Goal: Information Seeking & Learning: Understand process/instructions

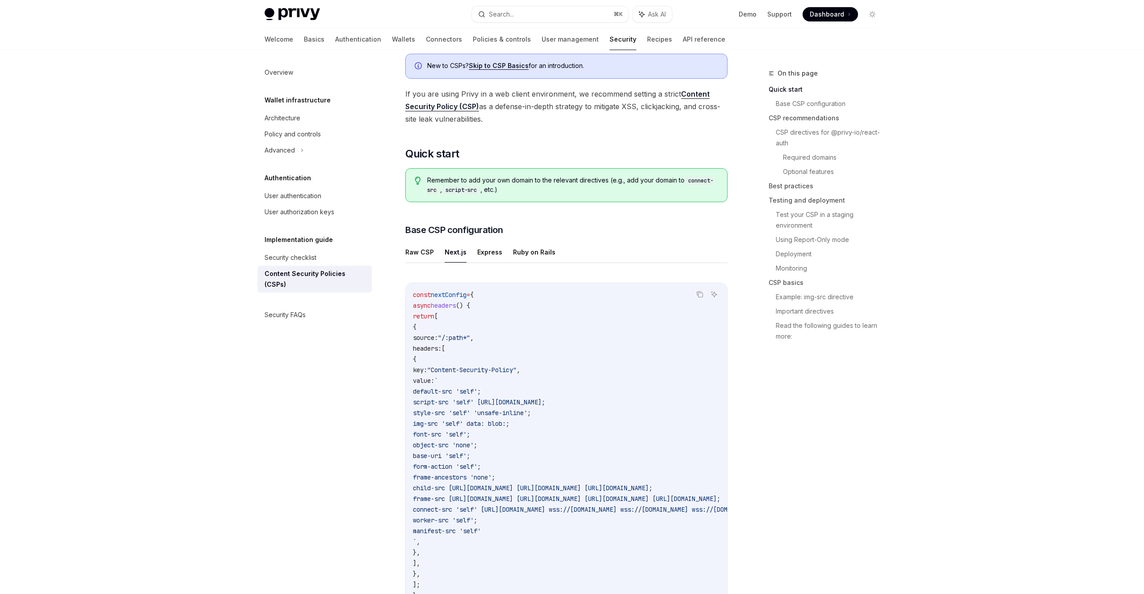
scroll to position [135, 0]
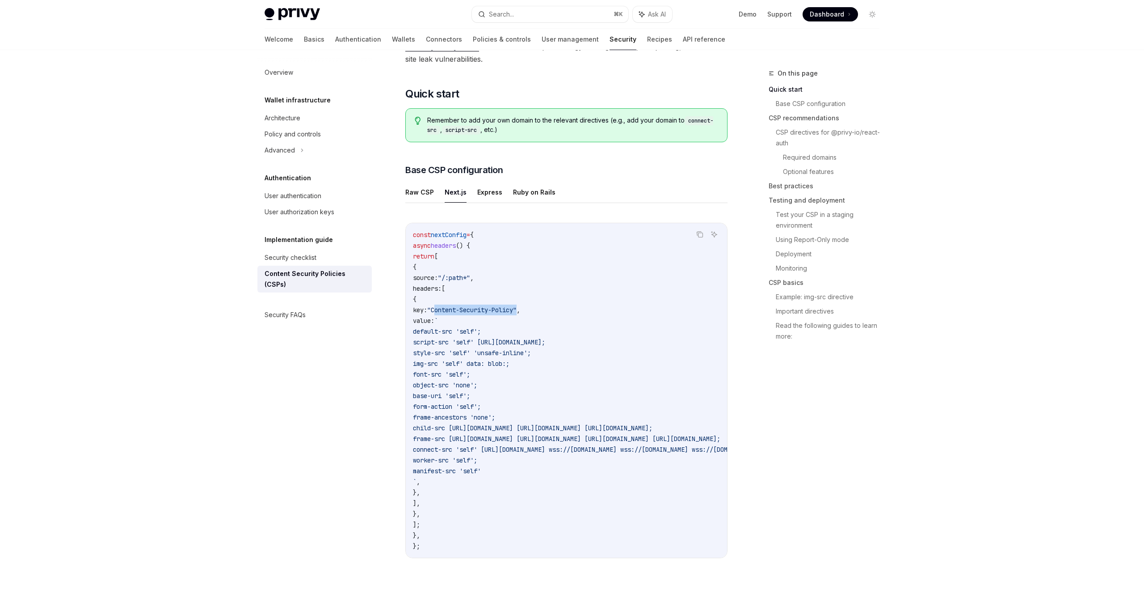
drag, startPoint x: 480, startPoint y: 310, endPoint x: 568, endPoint y: 309, distance: 87.2
click at [517, 309] on span ""Content-Security-Policy"" at bounding box center [471, 310] width 89 height 8
copy span "Content-Security-Policy"
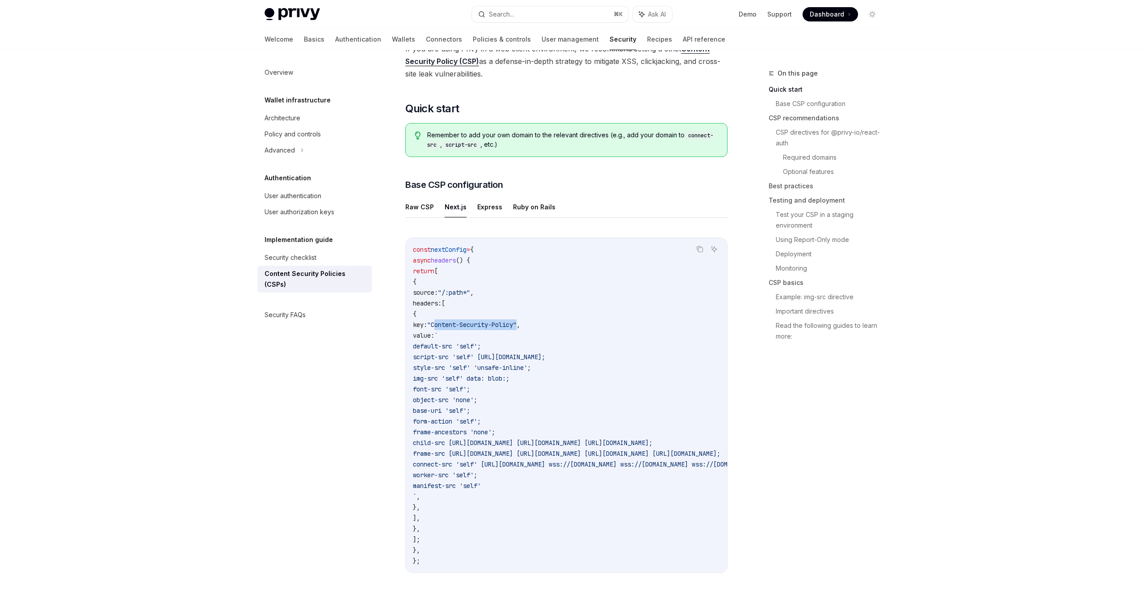
scroll to position [122, 0]
click at [465, 249] on span "nextConfig" at bounding box center [449, 247] width 36 height 8
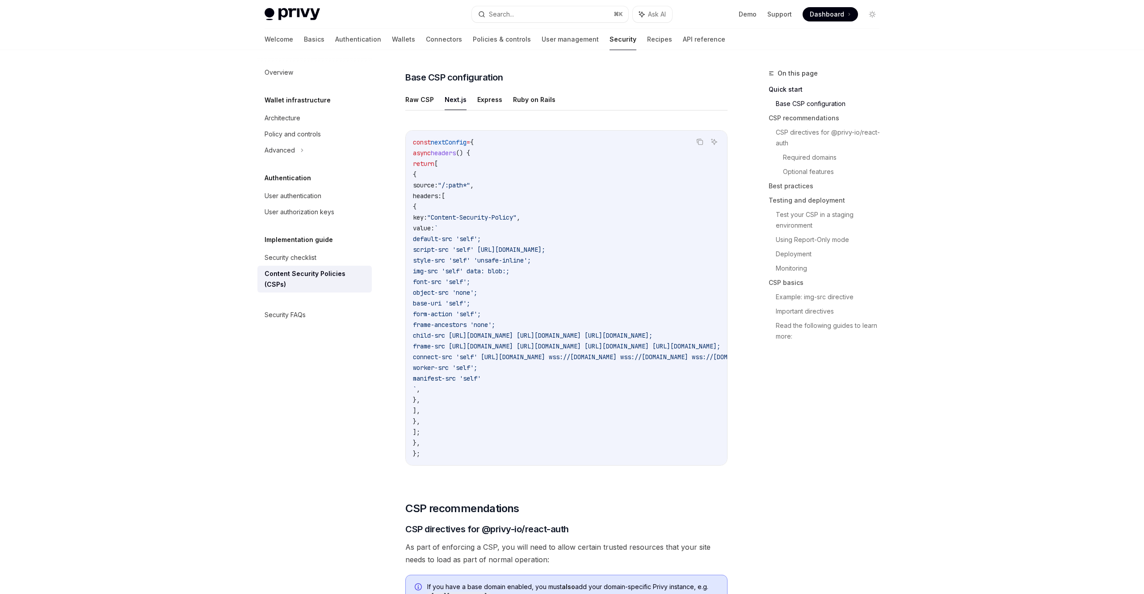
scroll to position [174, 0]
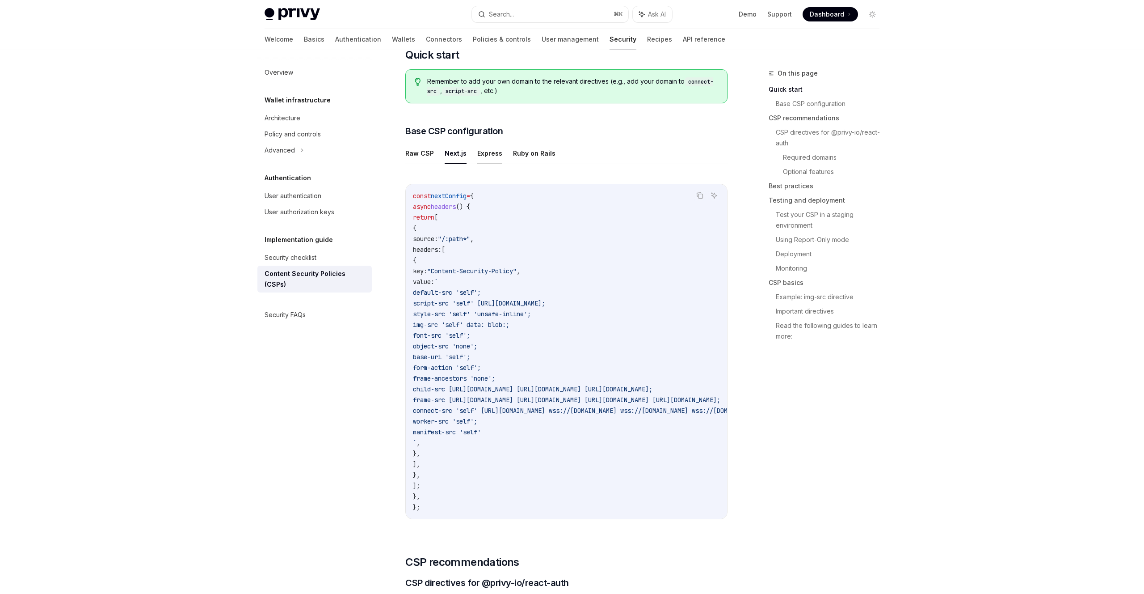
click at [493, 148] on button "Express" at bounding box center [489, 153] width 25 height 21
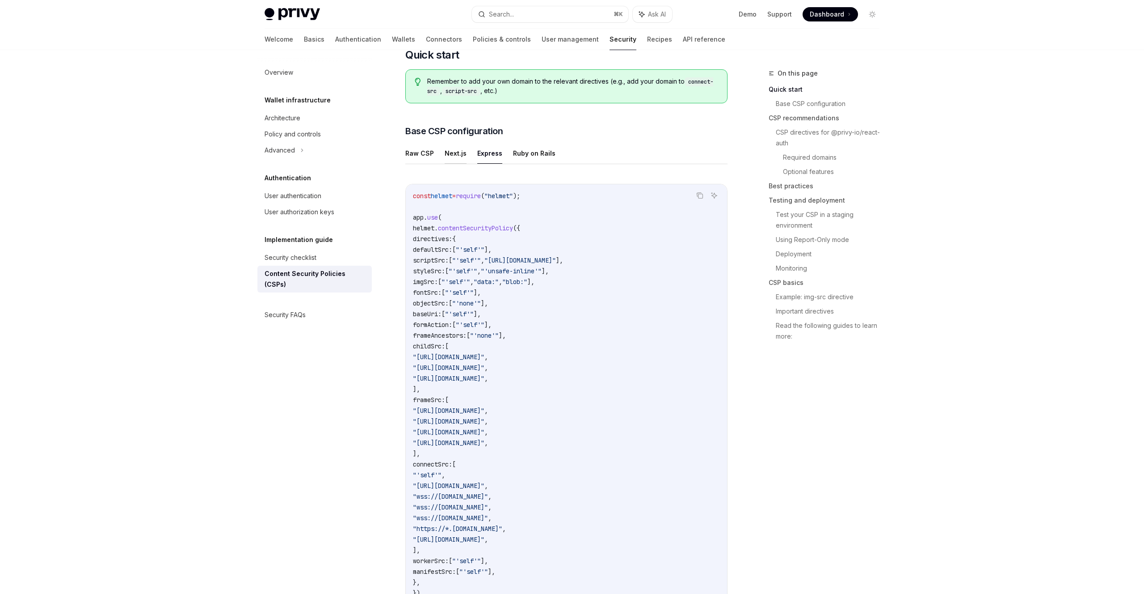
click at [453, 152] on button "Next.js" at bounding box center [456, 153] width 22 height 21
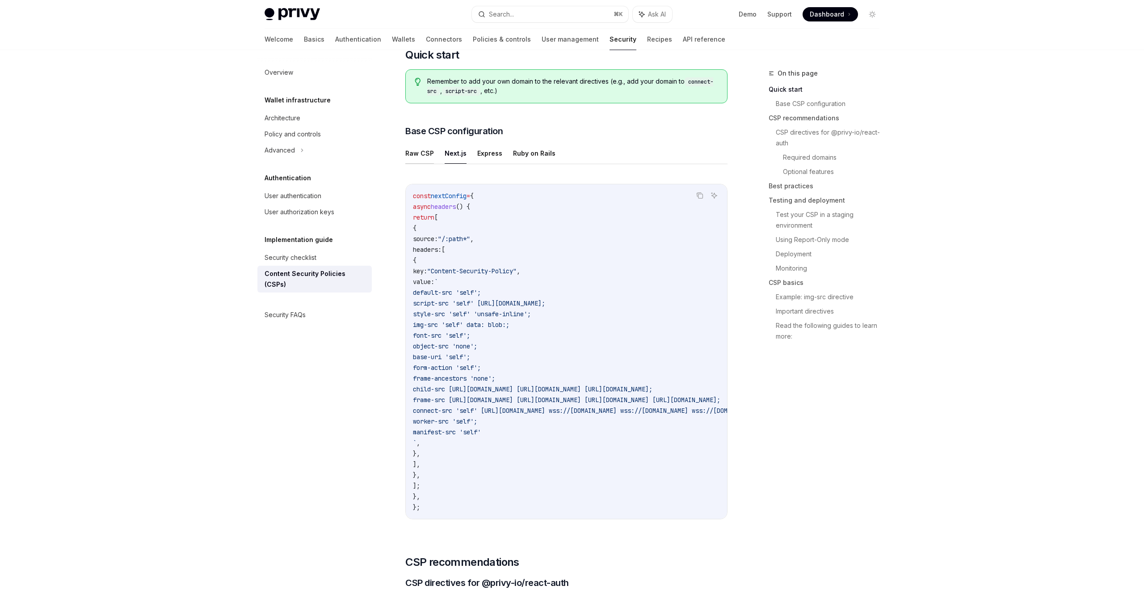
click at [426, 155] on button "Raw CSP" at bounding box center [419, 153] width 29 height 21
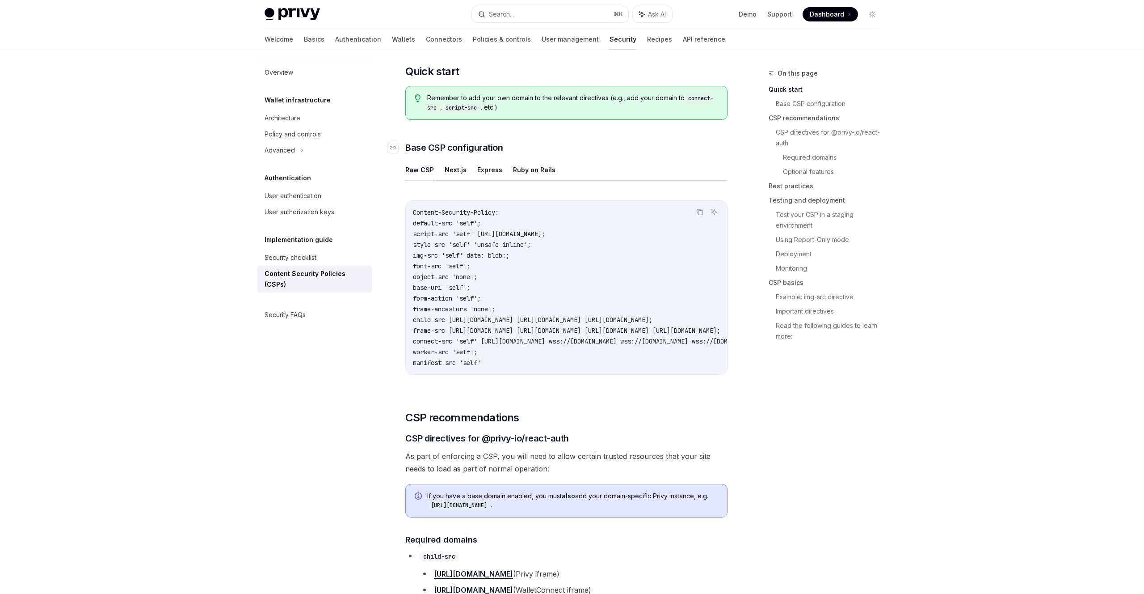
scroll to position [191, 0]
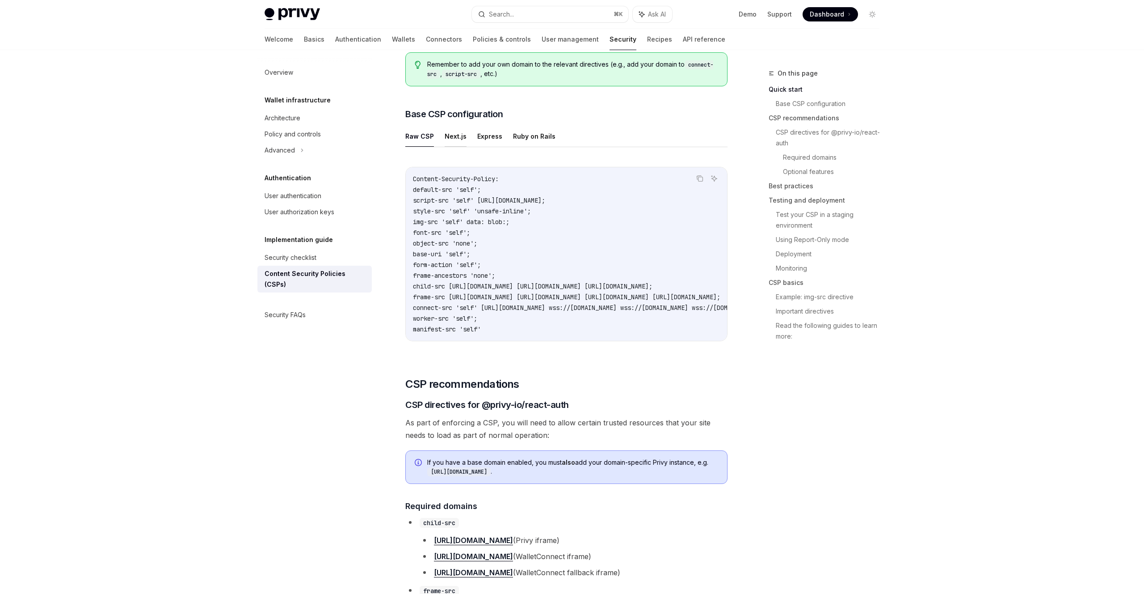
click at [464, 133] on button "Next.js" at bounding box center [456, 136] width 22 height 21
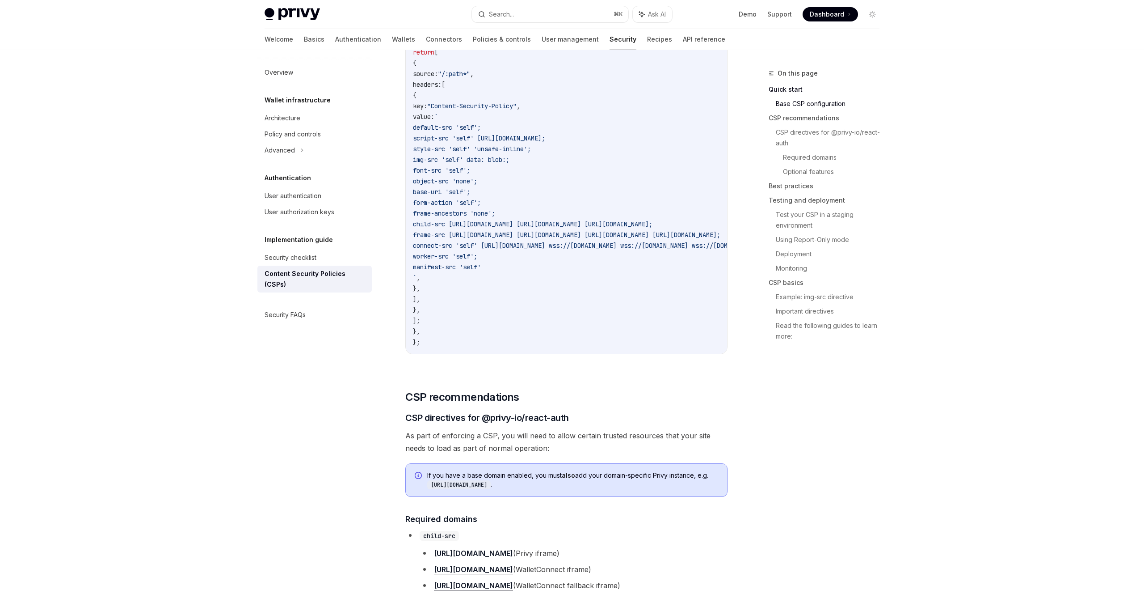
scroll to position [325, 0]
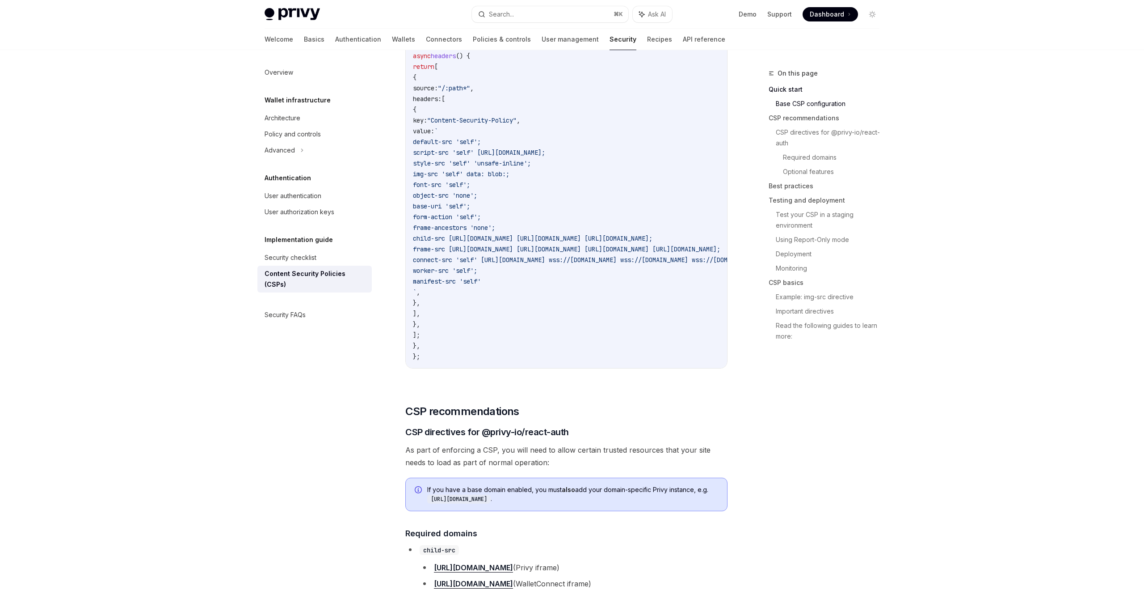
click at [781, 86] on link "Quick start" at bounding box center [828, 89] width 118 height 14
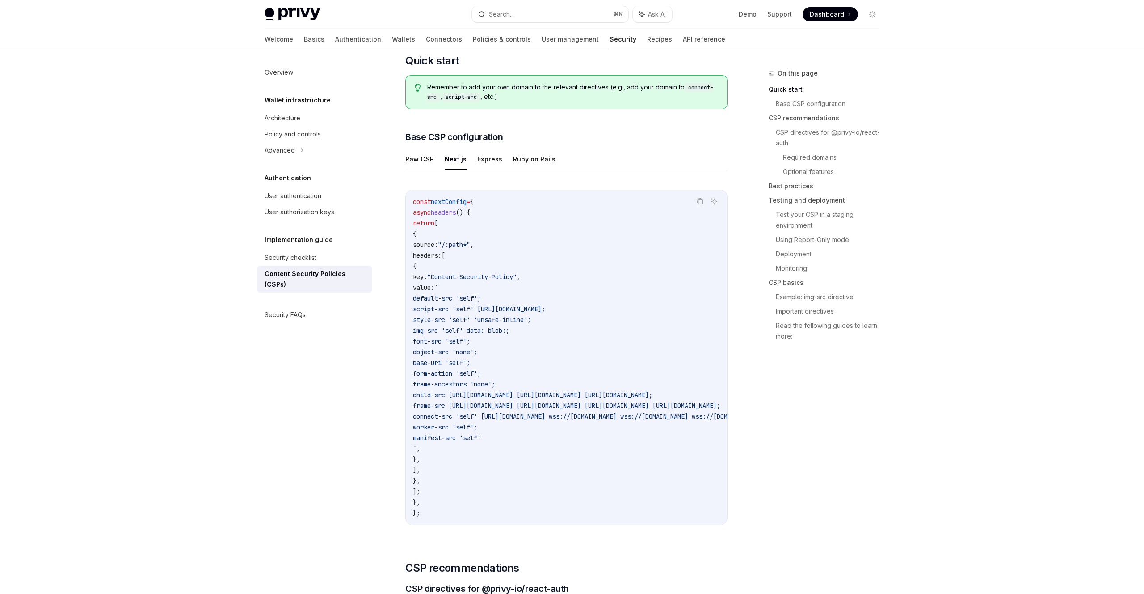
scroll to position [154, 0]
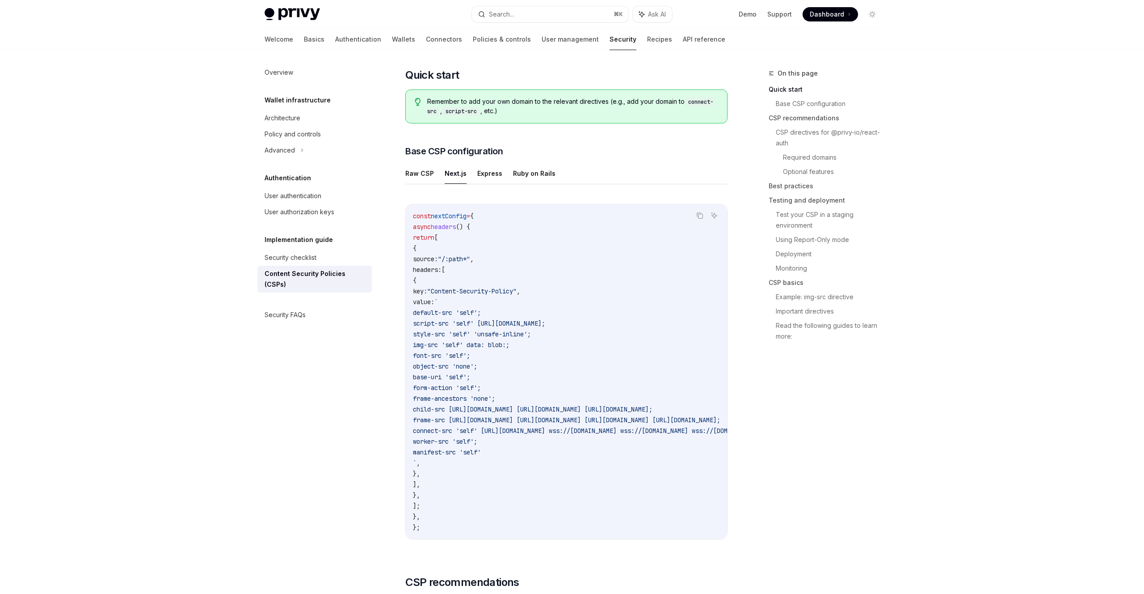
drag, startPoint x: 443, startPoint y: 270, endPoint x: 472, endPoint y: 270, distance: 30.0
click at [442, 270] on span "headers:" at bounding box center [427, 270] width 29 height 8
copy span "headers:"
click at [528, 232] on code "const nextConfig = { async headers () { return [ { source: "/:path*" , headers:…" at bounding box center [676, 372] width 526 height 322
drag, startPoint x: 411, startPoint y: 215, endPoint x: 468, endPoint y: 325, distance: 123.8
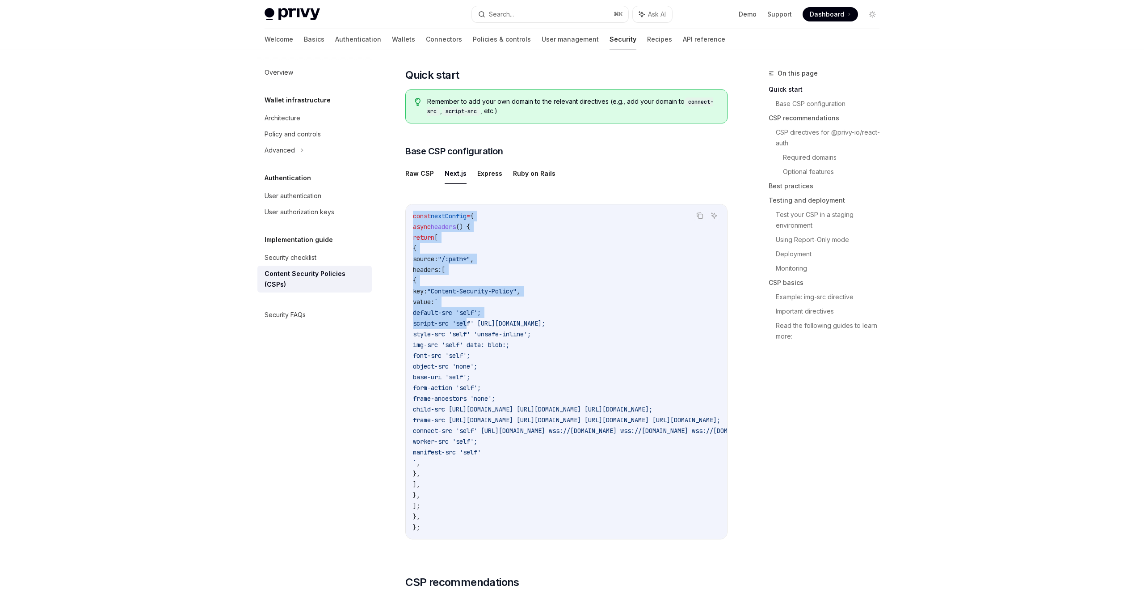
click at [468, 325] on div "const nextConfig = { async headers () { return [ { source: "/:path*" , headers:…" at bounding box center [566, 371] width 321 height 334
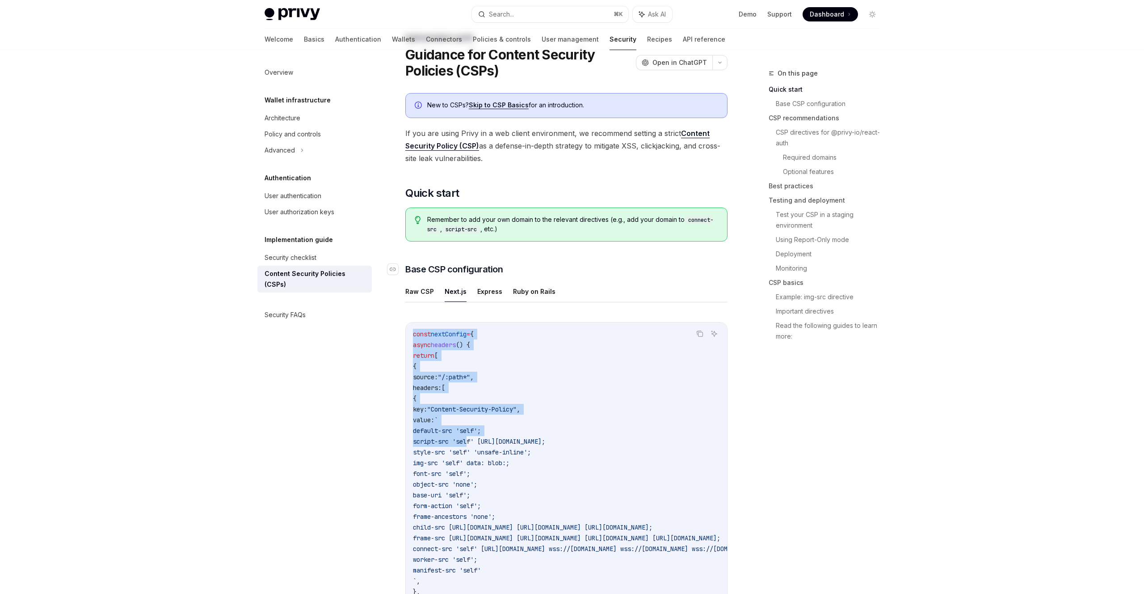
scroll to position [0, 0]
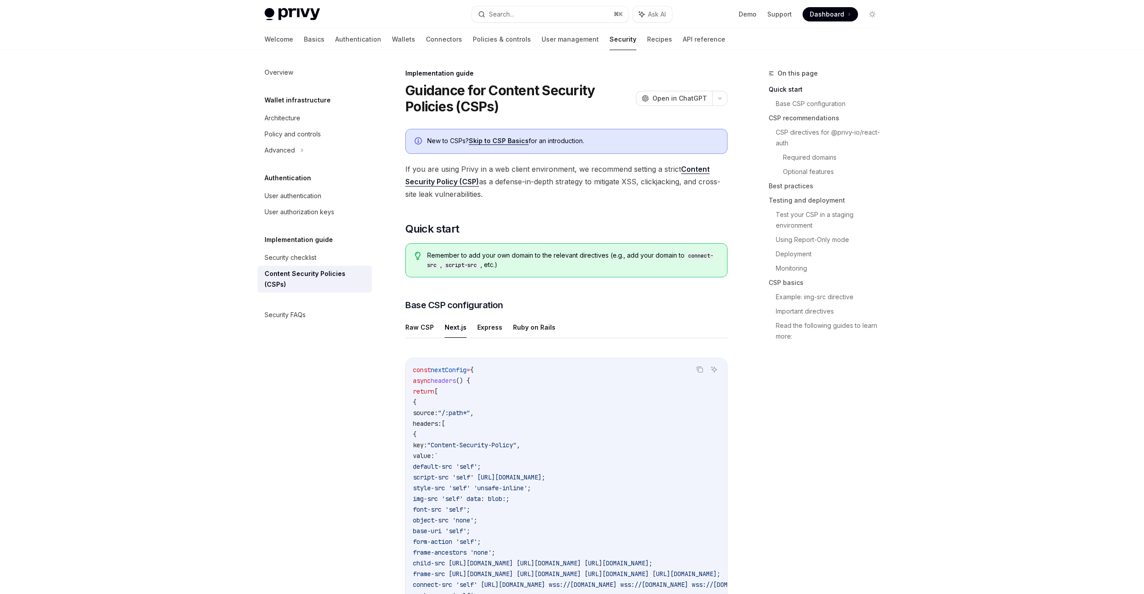
click at [611, 316] on ul "Raw CSP Next.js Express Ruby on Rails" at bounding box center [566, 326] width 322 height 21
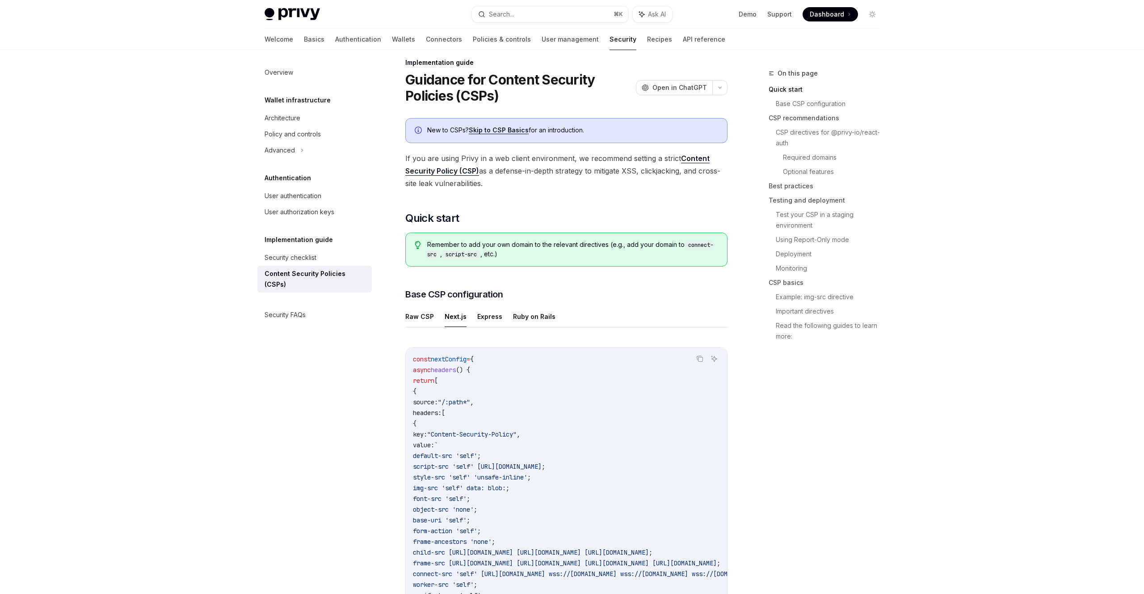
scroll to position [63, 0]
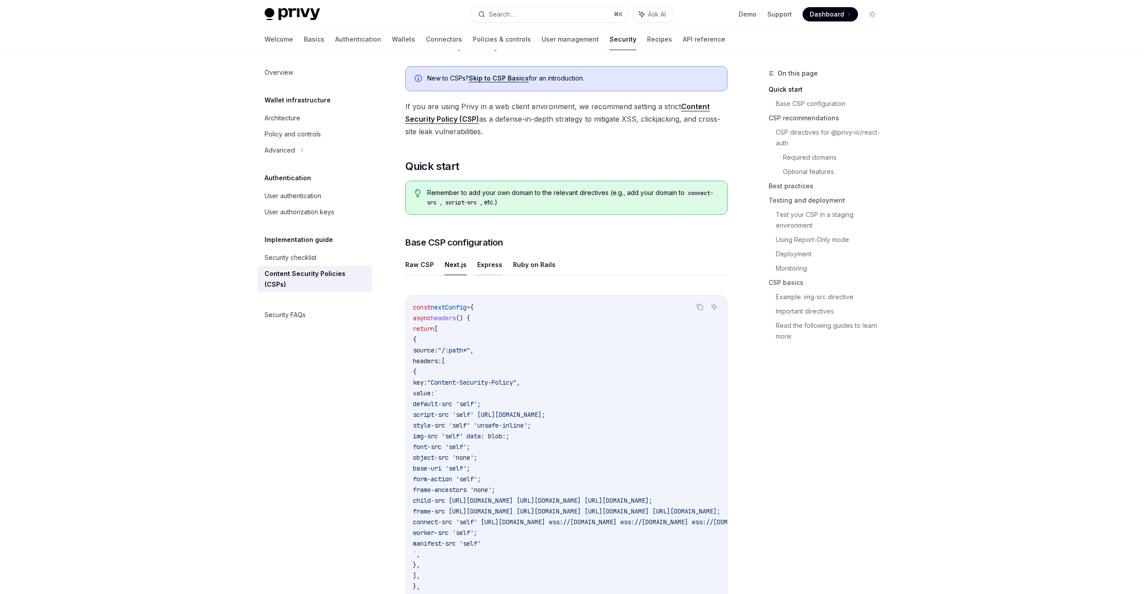
click at [478, 263] on button "Express" at bounding box center [489, 264] width 25 height 21
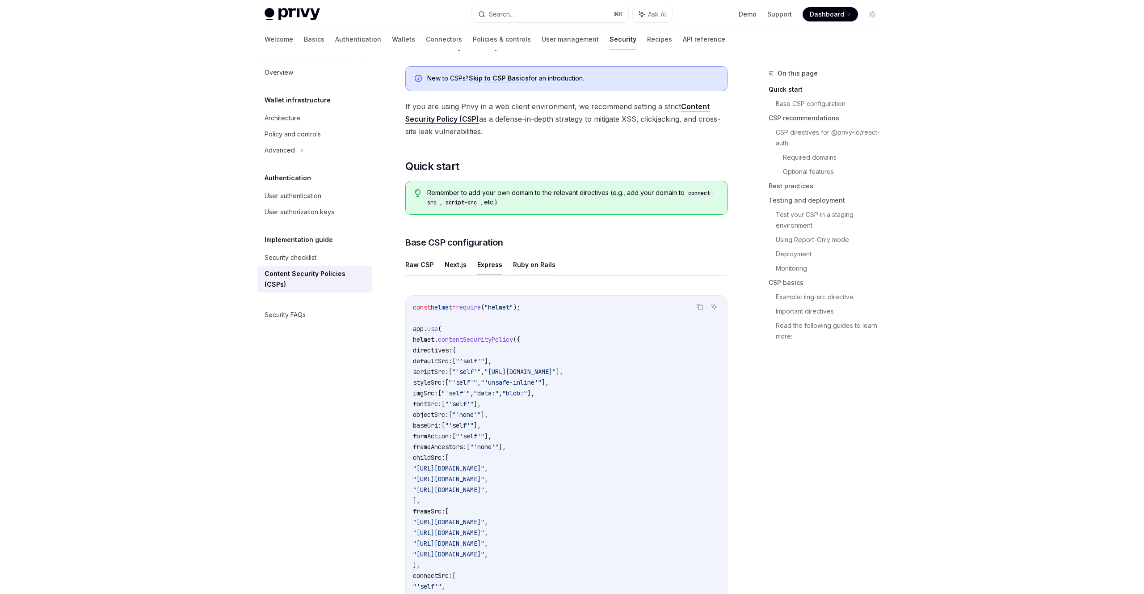
click at [535, 268] on button "Ruby on Rails" at bounding box center [534, 264] width 42 height 21
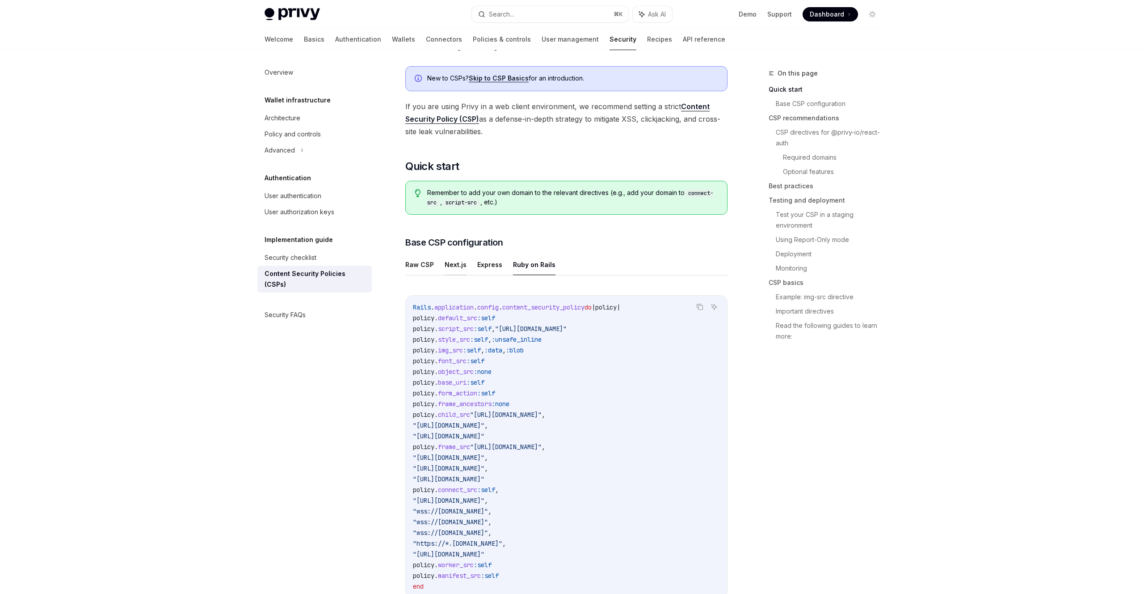
click at [448, 266] on button "Next.js" at bounding box center [456, 264] width 22 height 21
type textarea "*"
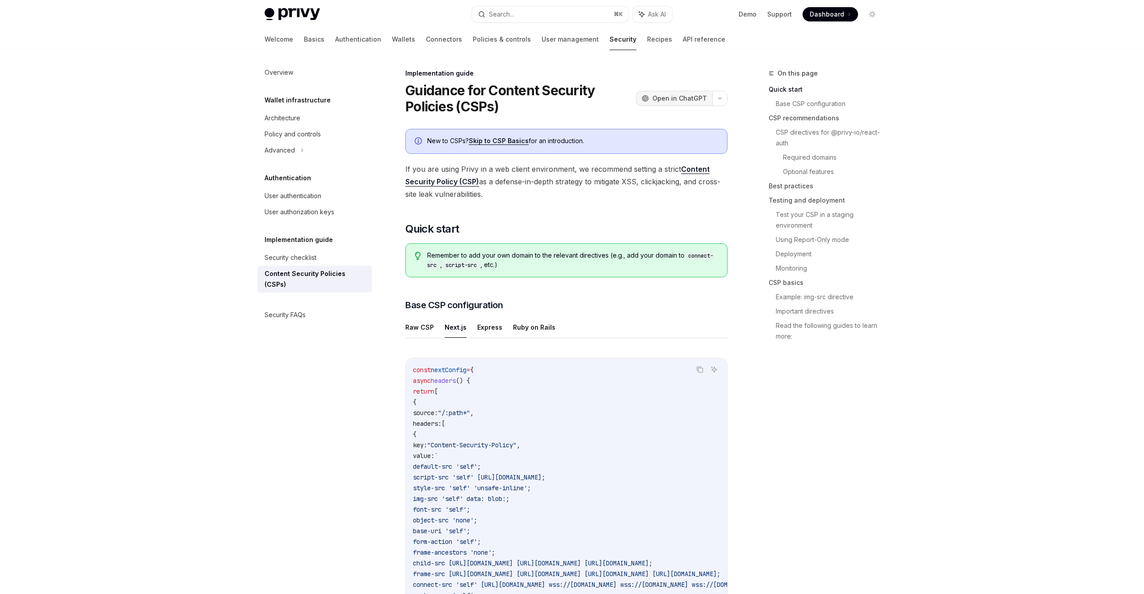
click at [684, 103] on button "OpenAI Open in ChatGPT" at bounding box center [674, 98] width 76 height 15
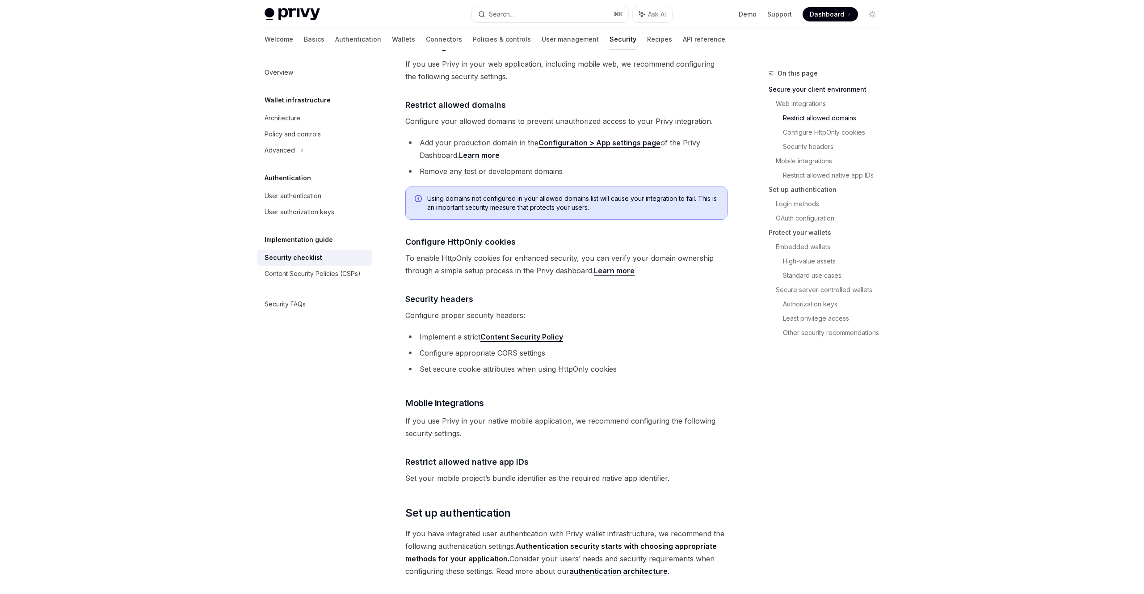
scroll to position [312, 0]
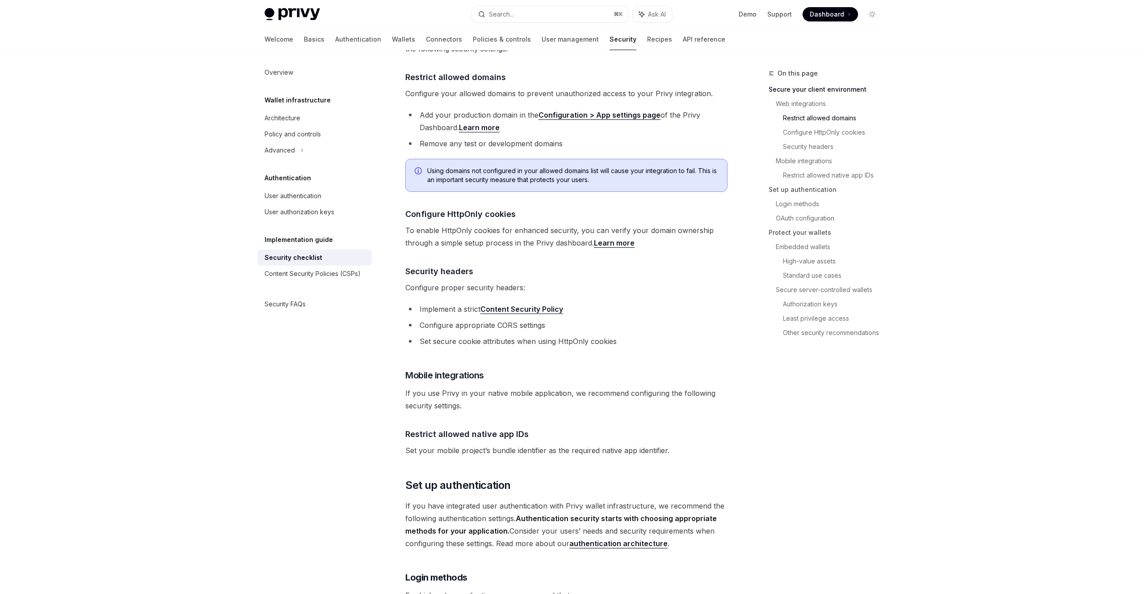
click at [170, 43] on div at bounding box center [572, 25] width 1144 height 50
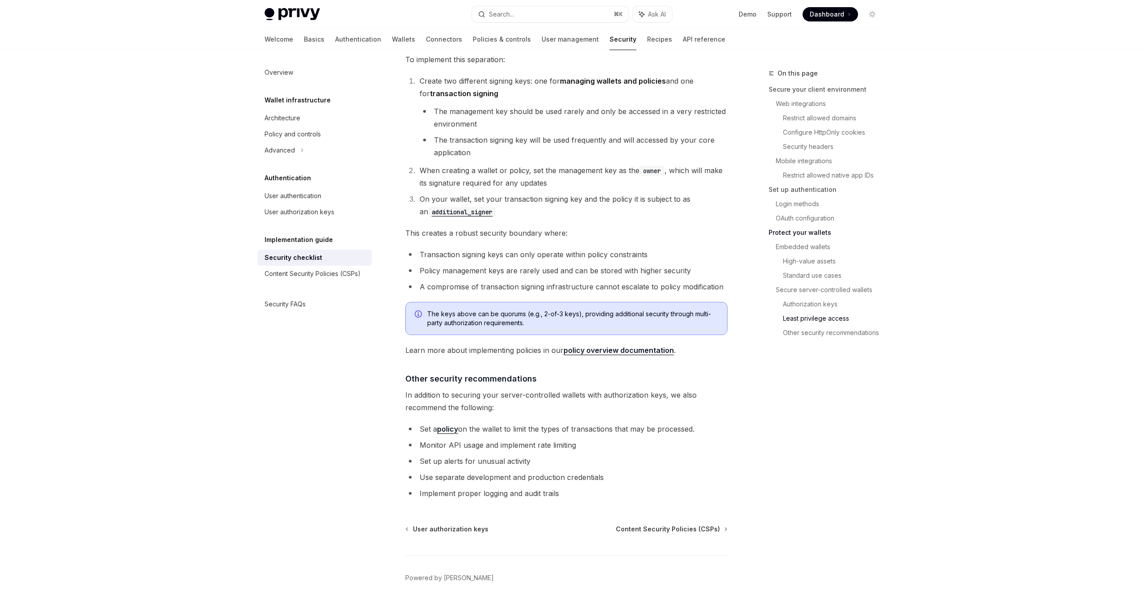
scroll to position [1836, 0]
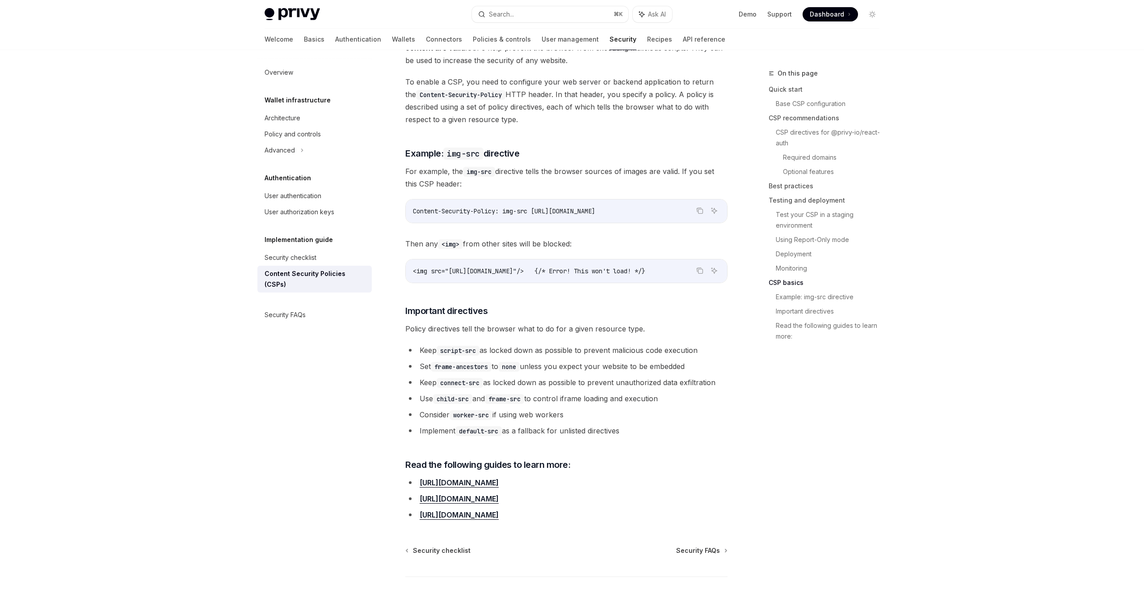
scroll to position [1974, 0]
